Goal: Navigation & Orientation: Find specific page/section

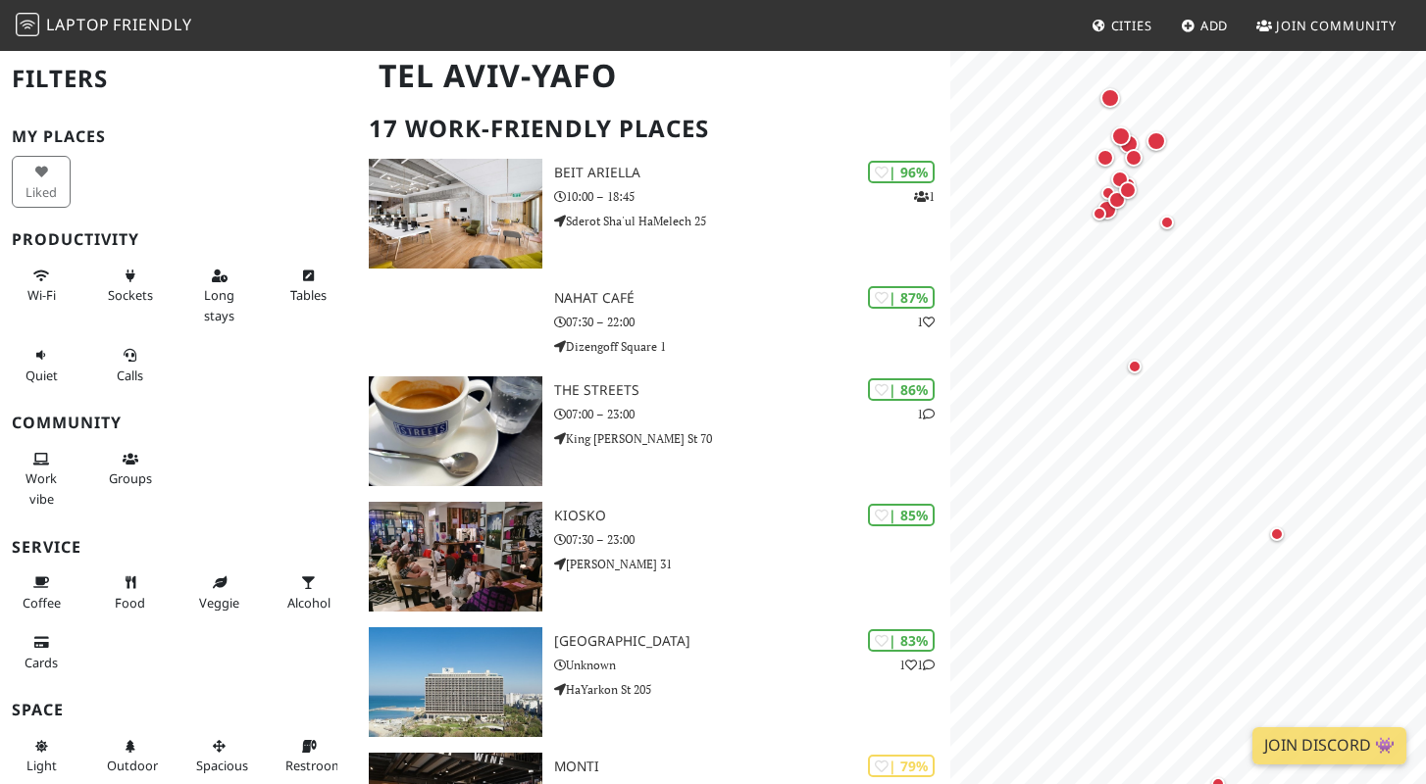
scroll to position [127, 0]
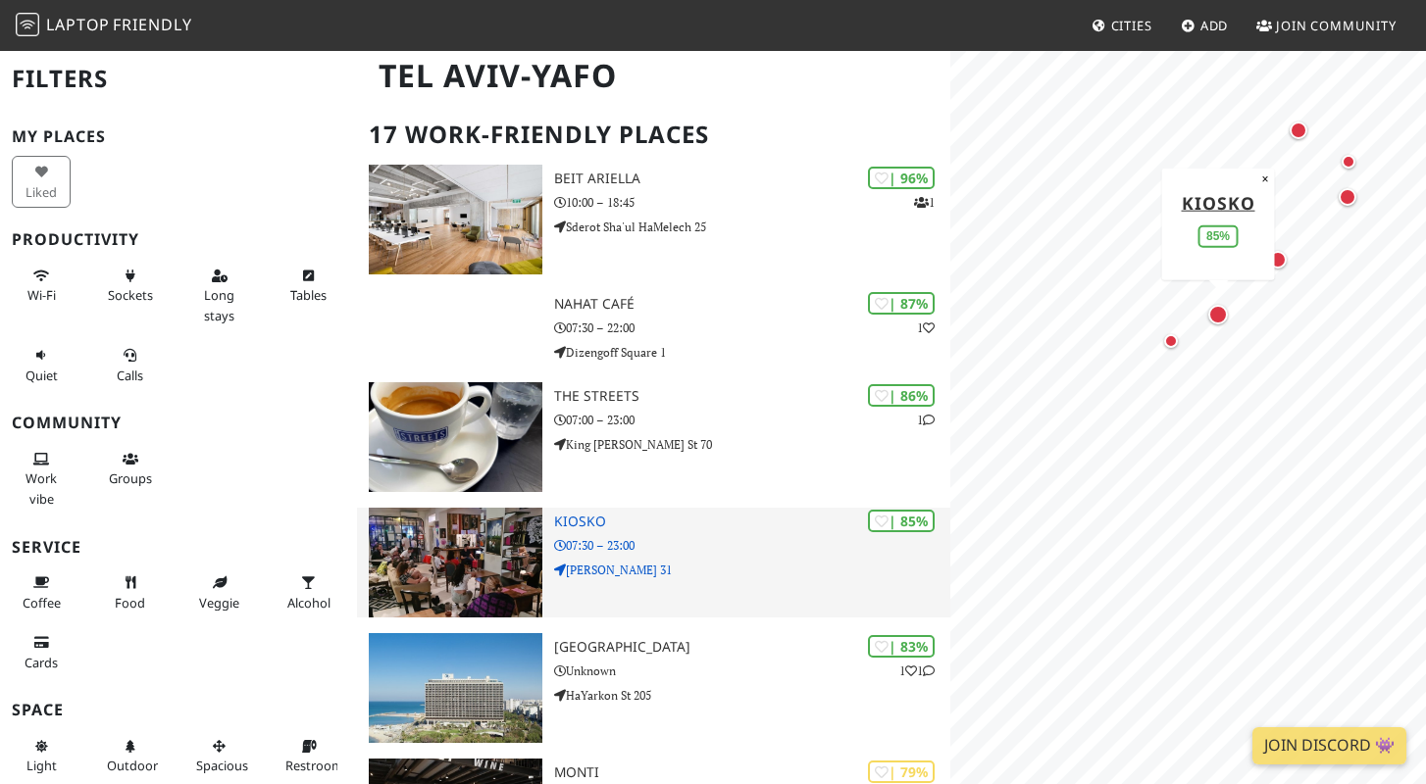
click at [495, 567] on img at bounding box center [456, 563] width 175 height 110
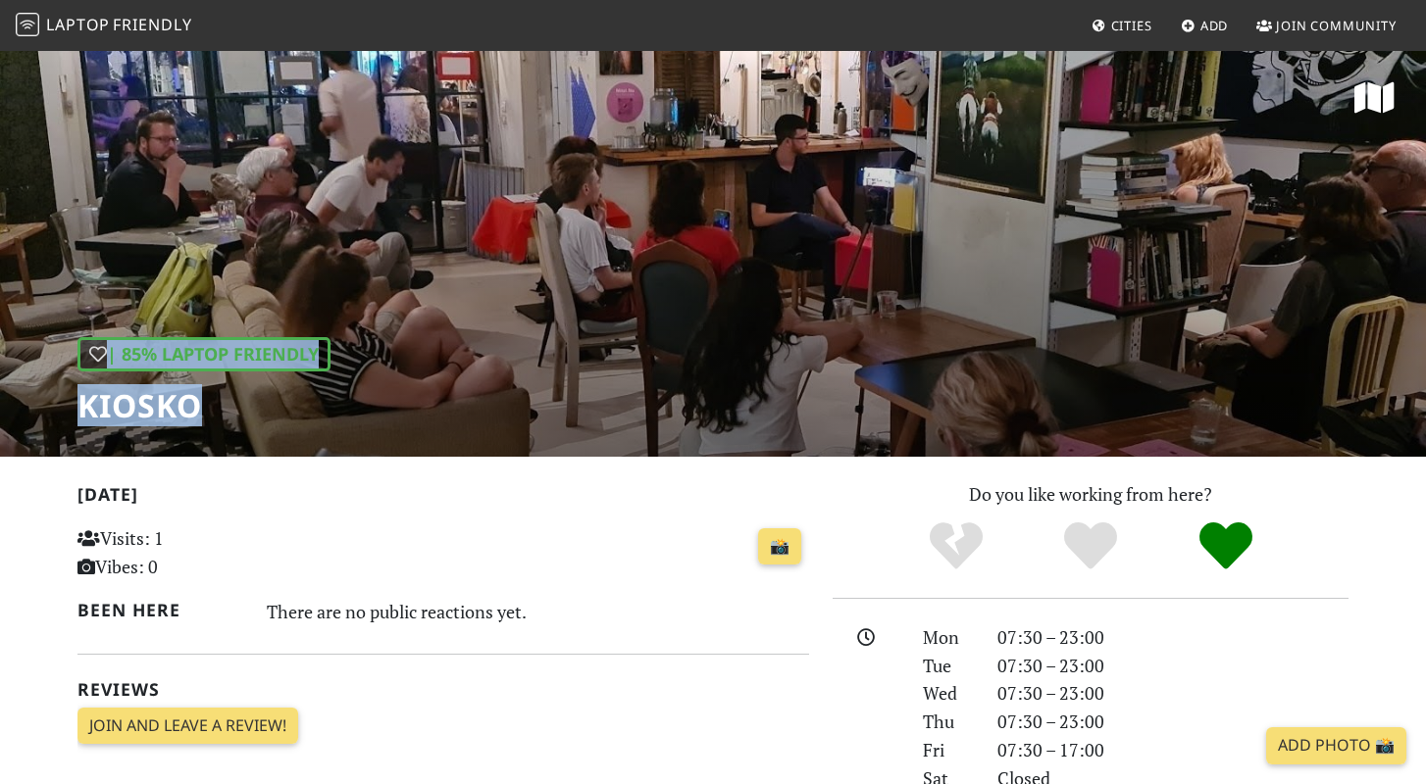
drag, startPoint x: 300, startPoint y: 396, endPoint x: 67, endPoint y: 406, distance: 233.6
click at [67, 406] on div "| 85% Laptop Friendly Kiosko" at bounding box center [713, 253] width 1426 height 408
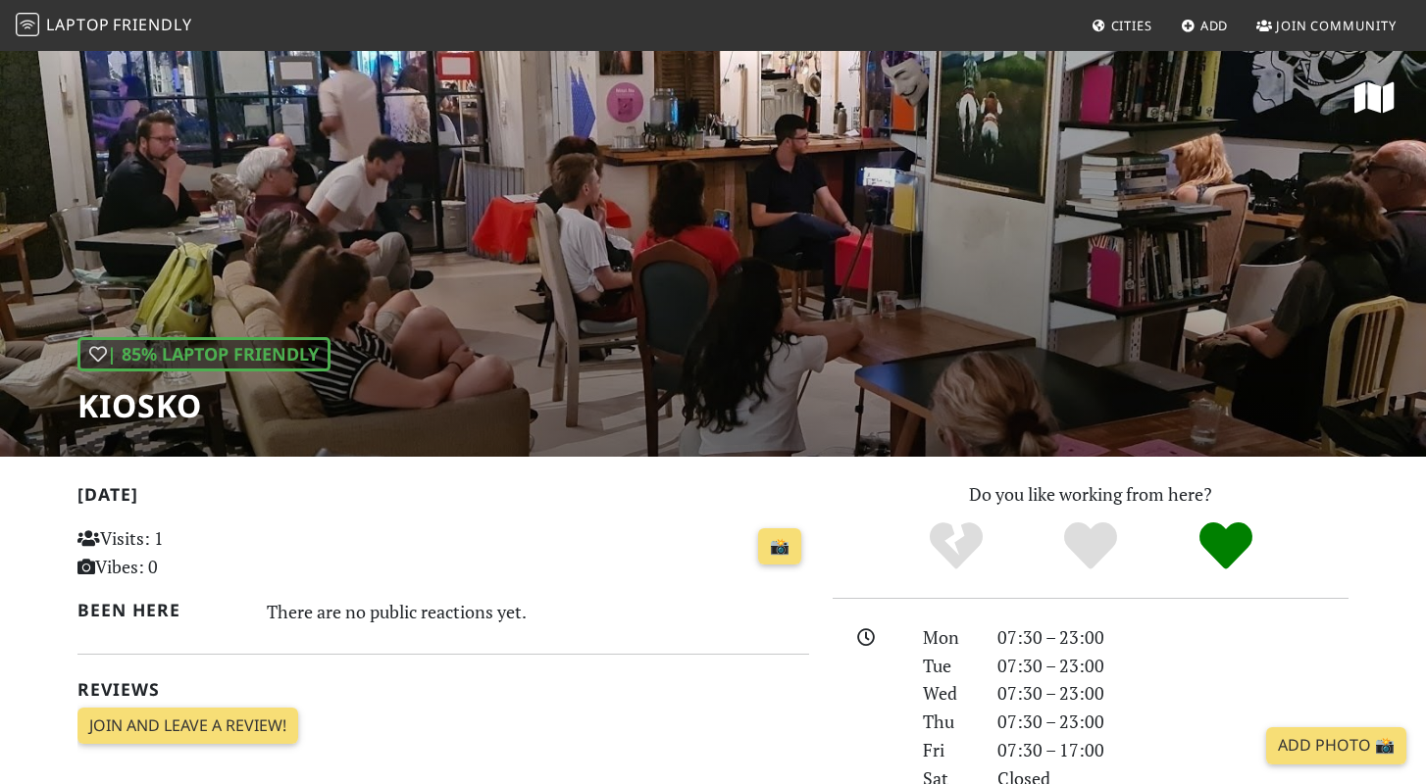
click at [247, 427] on div "| 85% Laptop Friendly Kiosko" at bounding box center [713, 253] width 1426 height 408
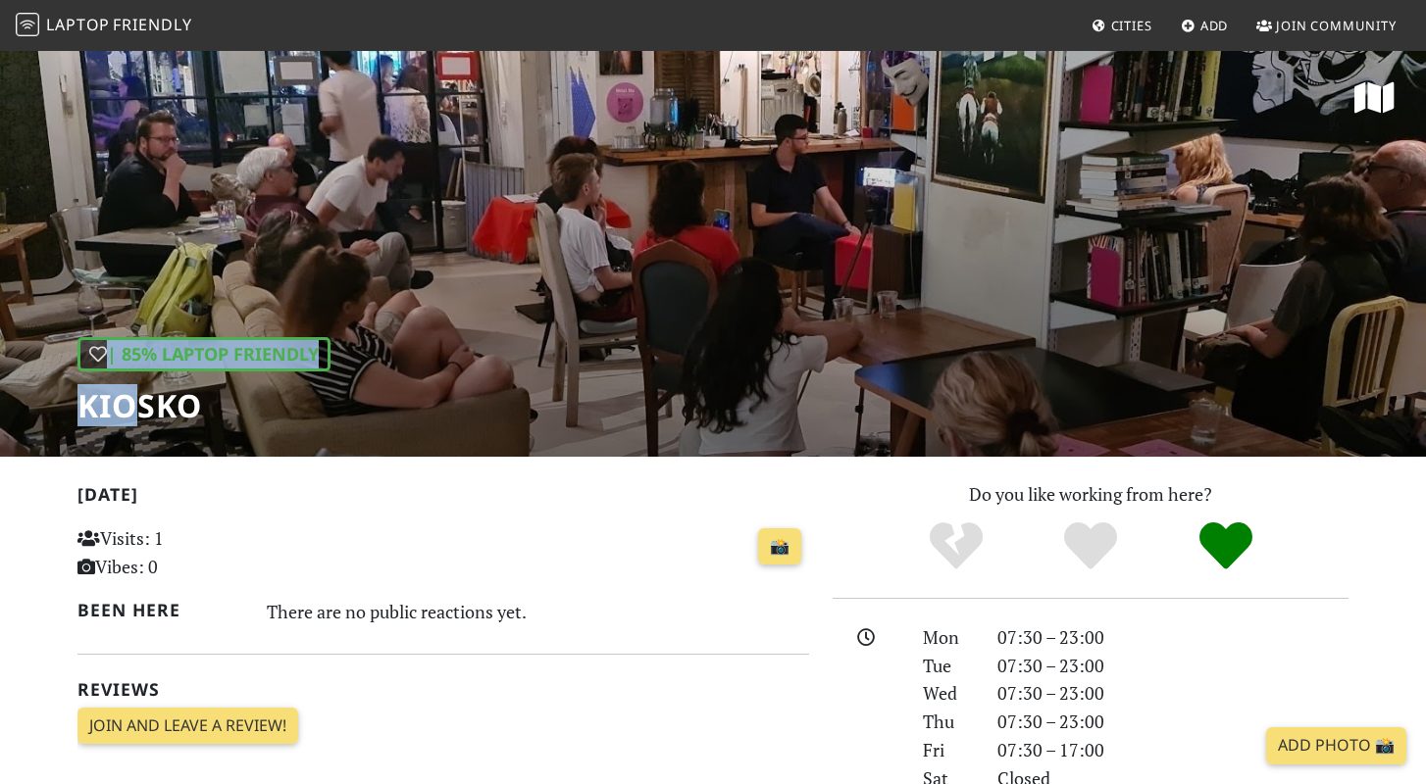
drag, startPoint x: 226, startPoint y: 427, endPoint x: 136, endPoint y: 415, distance: 90.0
click at [137, 415] on div "| 85% Laptop Friendly Kiosko" at bounding box center [713, 253] width 1426 height 408
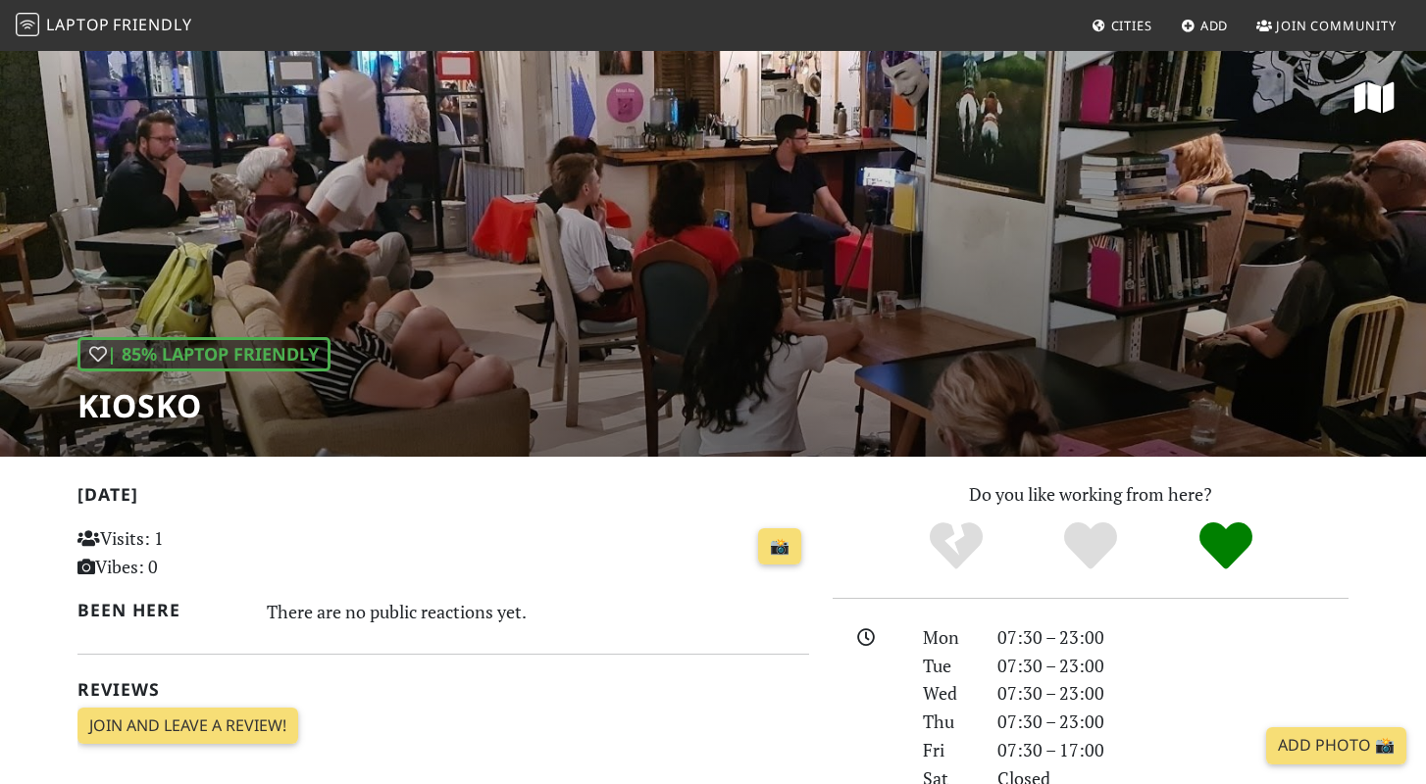
click at [196, 411] on h1 "Kiosko" at bounding box center [203, 405] width 253 height 37
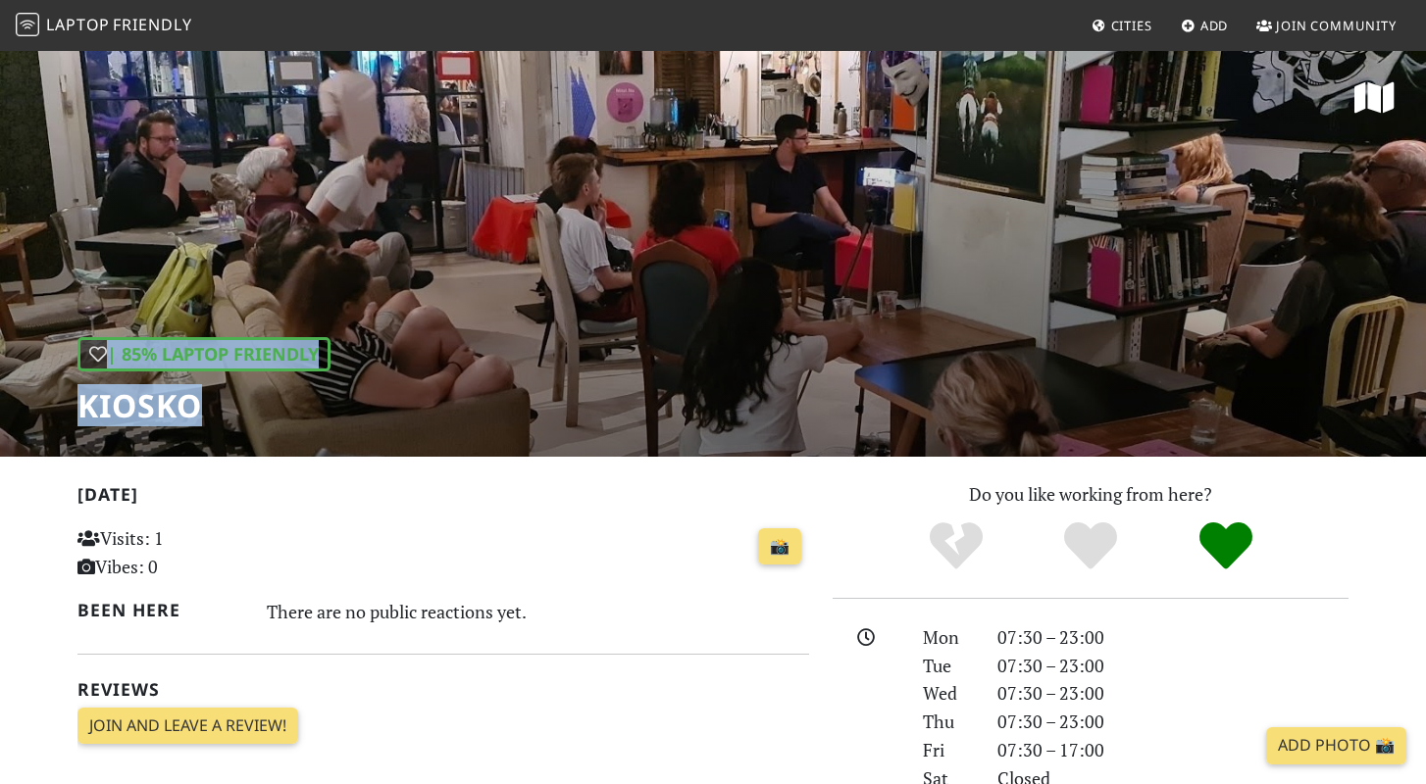
drag, startPoint x: 200, startPoint y: 409, endPoint x: 75, endPoint y: 409, distance: 125.5
click at [75, 409] on div "| 85% Laptop Friendly Kiosko" at bounding box center [713, 253] width 1426 height 408
click at [81, 407] on div "| 85% Laptop Friendly Kiosko" at bounding box center [713, 253] width 1426 height 408
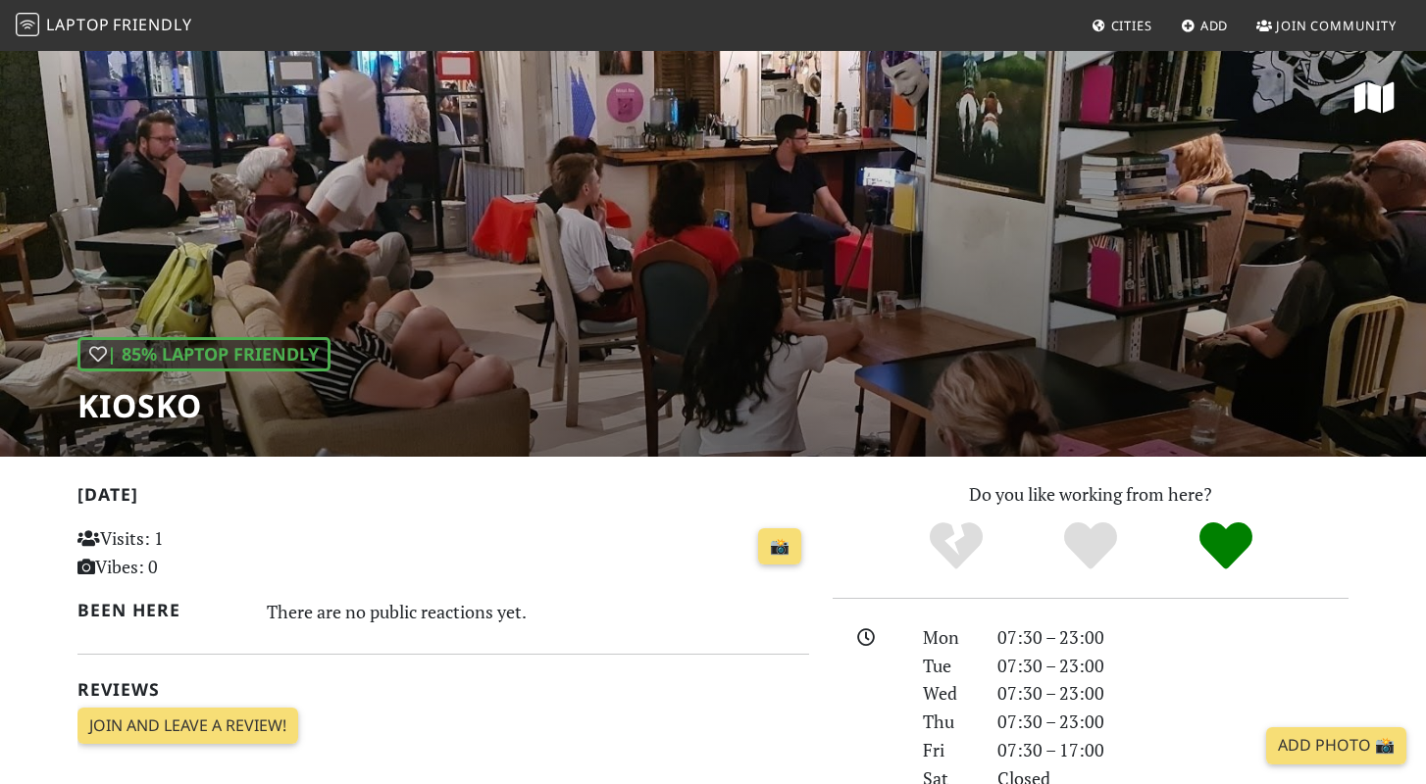
click at [81, 406] on h1 "Kiosko" at bounding box center [203, 405] width 253 height 37
drag, startPoint x: 81, startPoint y: 406, endPoint x: 193, endPoint y: 406, distance: 111.8
click at [193, 406] on h1 "Kiosko" at bounding box center [203, 405] width 253 height 37
copy h1 "Kiosko"
click at [1136, 0] on nav "Laptop Friendly Cities Add Join Community" at bounding box center [713, 25] width 1426 height 51
